Goal: Task Accomplishment & Management: Check status

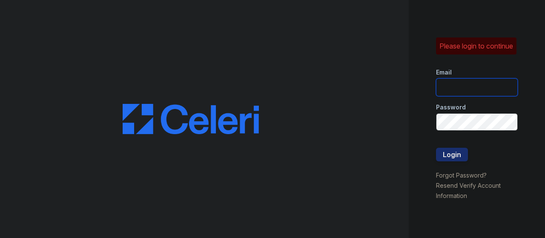
click at [482, 95] on input "email" at bounding box center [477, 87] width 82 height 18
type input "noe@redwood-property.com"
click at [453, 159] on button "Login" at bounding box center [452, 155] width 32 height 14
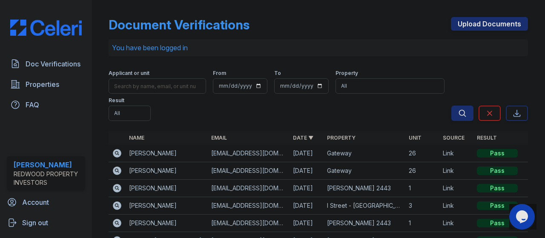
click at [493, 189] on div "Pass" at bounding box center [497, 188] width 41 height 9
click at [114, 185] on icon at bounding box center [117, 188] width 10 height 10
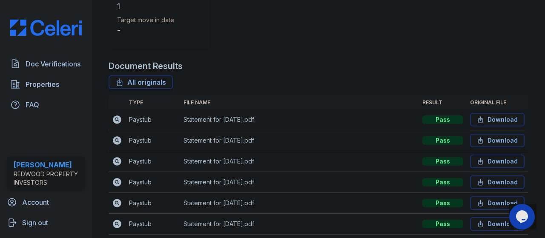
scroll to position [10, 0]
